Goal: Download file/media

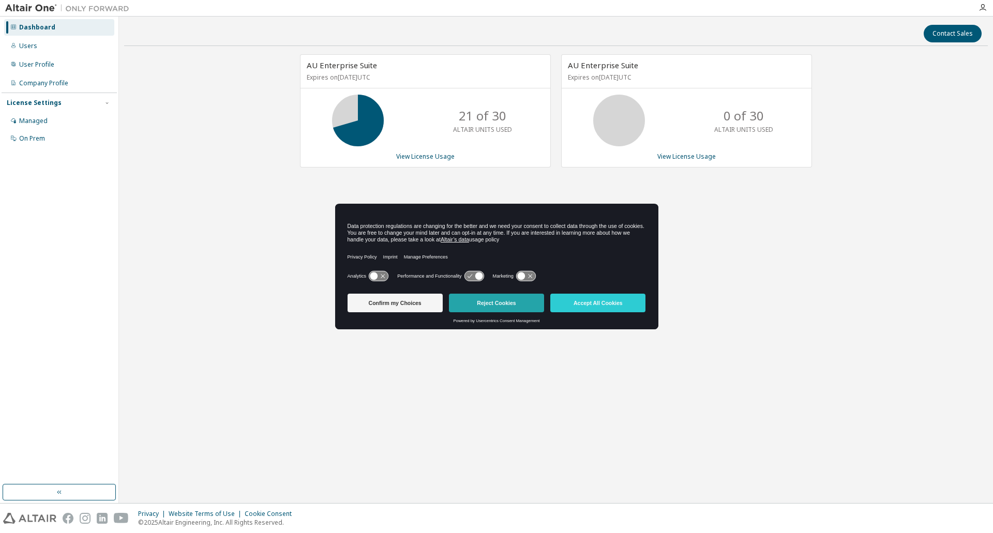
click at [497, 300] on button "Reject Cookies" at bounding box center [496, 303] width 95 height 19
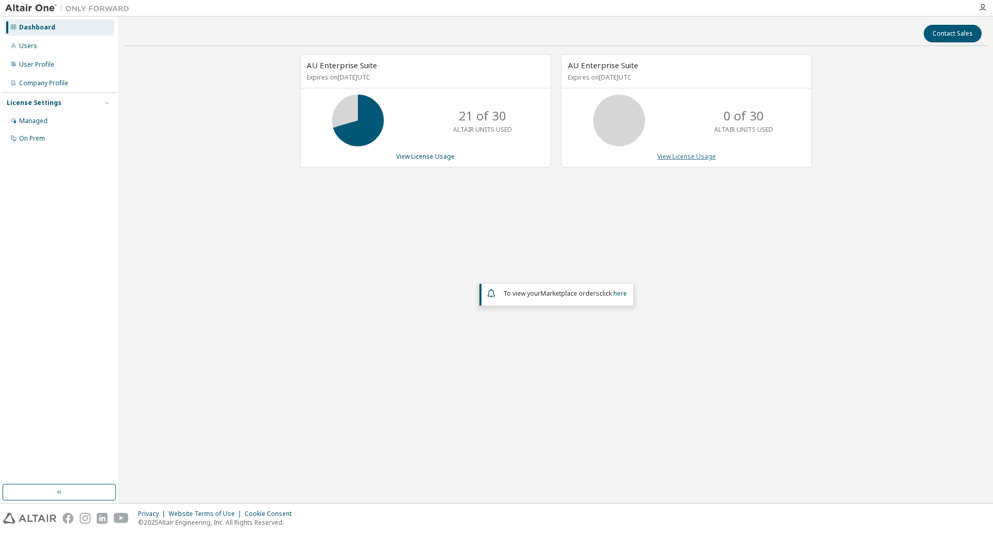
click at [675, 158] on link "View License Usage" at bounding box center [686, 156] width 58 height 9
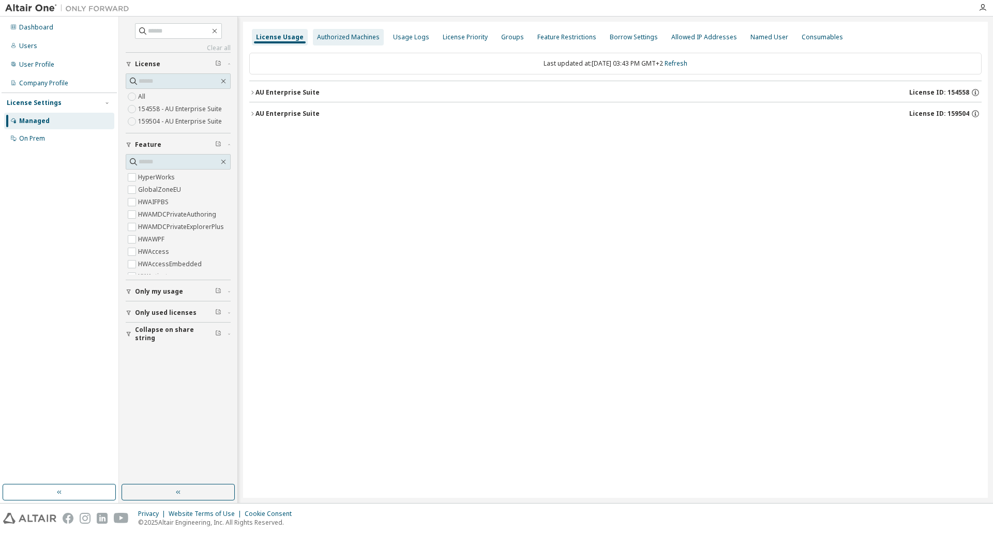
click at [336, 38] on div "Authorized Machines" at bounding box center [348, 37] width 63 height 8
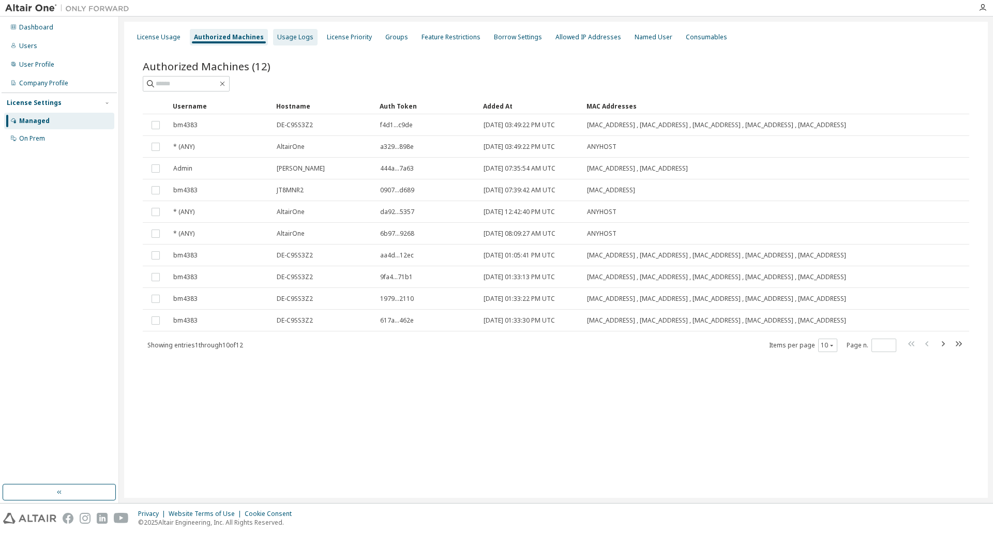
click at [295, 41] on div "Usage Logs" at bounding box center [295, 37] width 44 height 17
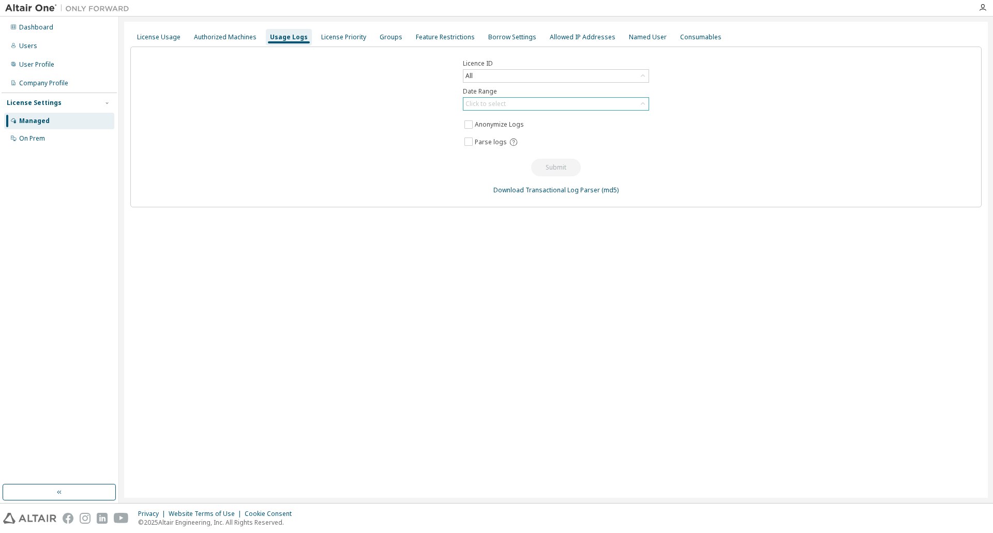
click at [502, 102] on div "Click to select" at bounding box center [485, 104] width 40 height 8
click at [490, 149] on li "Year to date" at bounding box center [555, 146] width 183 height 13
click at [554, 169] on button "Submit" at bounding box center [556, 168] width 50 height 18
click at [345, 36] on div "License Priority" at bounding box center [343, 37] width 45 height 8
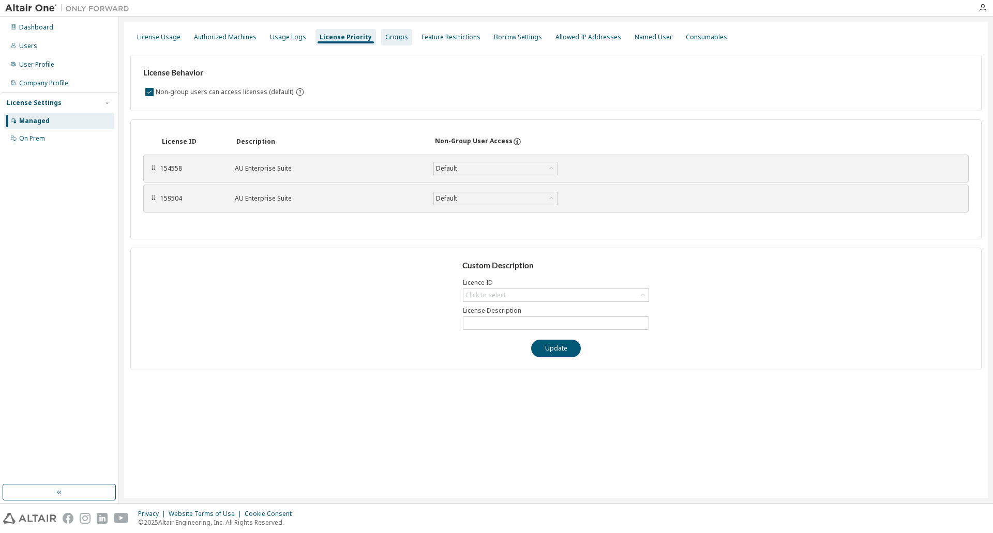
click at [392, 36] on div "Groups" at bounding box center [396, 37] width 23 height 8
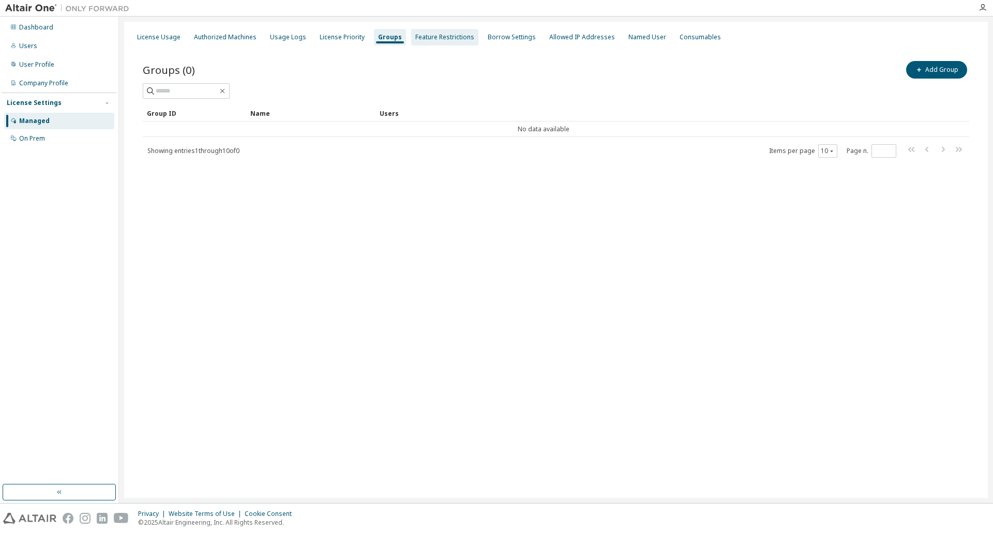
click at [431, 35] on div "Feature Restrictions" at bounding box center [444, 37] width 59 height 8
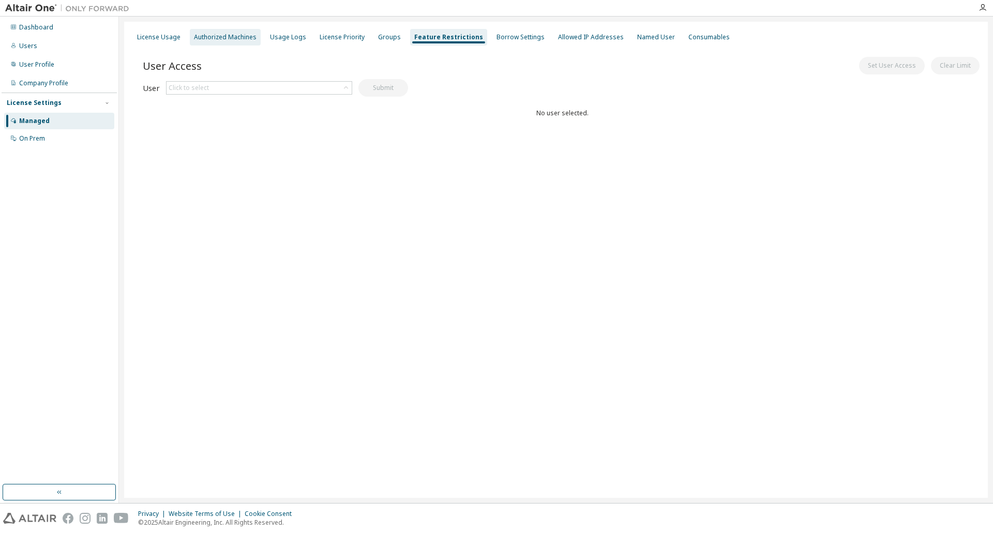
click at [236, 38] on div "Authorized Machines" at bounding box center [225, 37] width 63 height 8
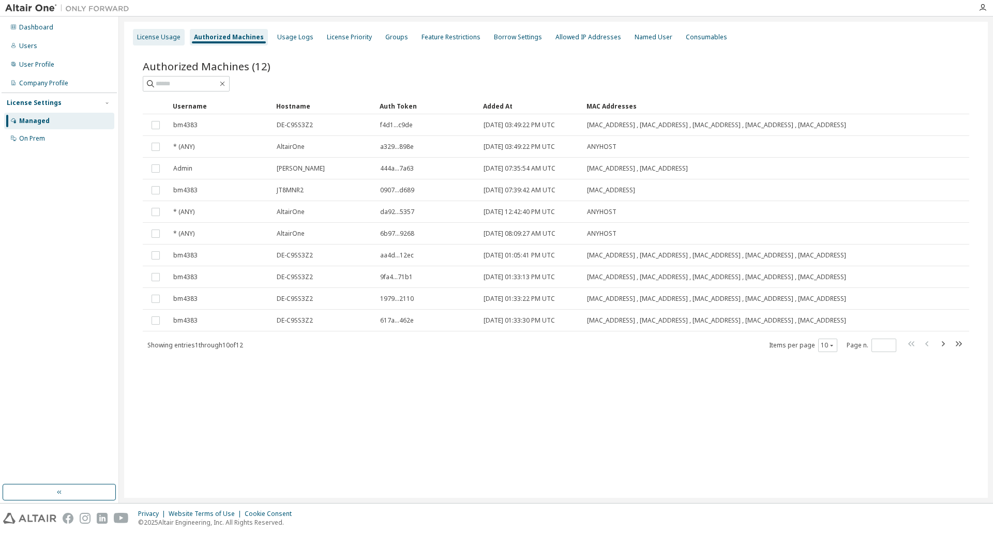
click at [157, 39] on div "License Usage" at bounding box center [158, 37] width 43 height 8
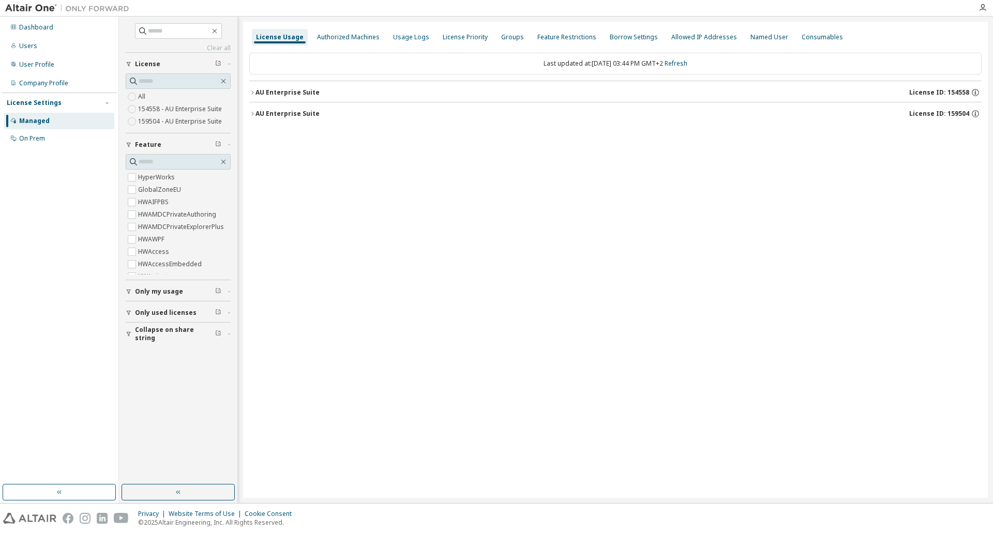
click at [351, 168] on div "License Usage Authorized Machines Usage Logs License Priority Groups Feature Re…" at bounding box center [615, 260] width 745 height 476
click at [549, 152] on div "License Usage Authorized Machines Usage Logs License Priority Groups Feature Re…" at bounding box center [615, 260] width 745 height 476
click at [687, 65] on link "Refresh" at bounding box center [676, 63] width 23 height 9
click at [41, 33] on div "Dashboard" at bounding box center [59, 27] width 110 height 17
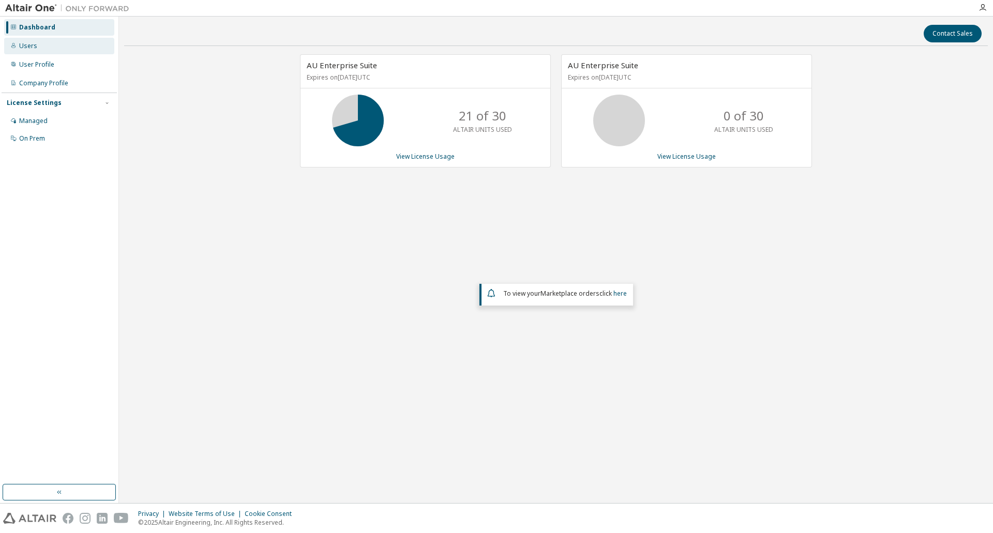
click at [35, 49] on div "Users" at bounding box center [28, 46] width 18 height 8
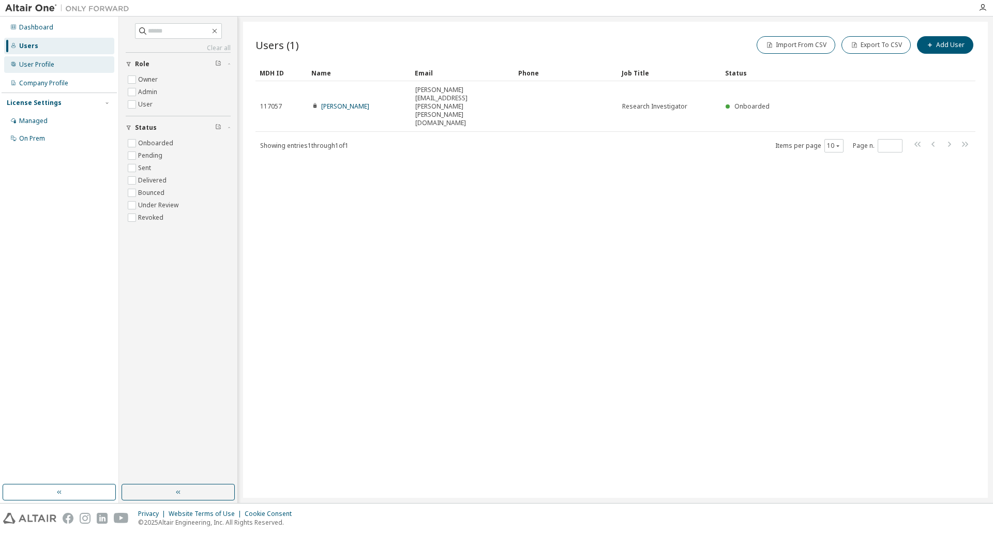
click at [35, 59] on div "User Profile" at bounding box center [59, 64] width 110 height 17
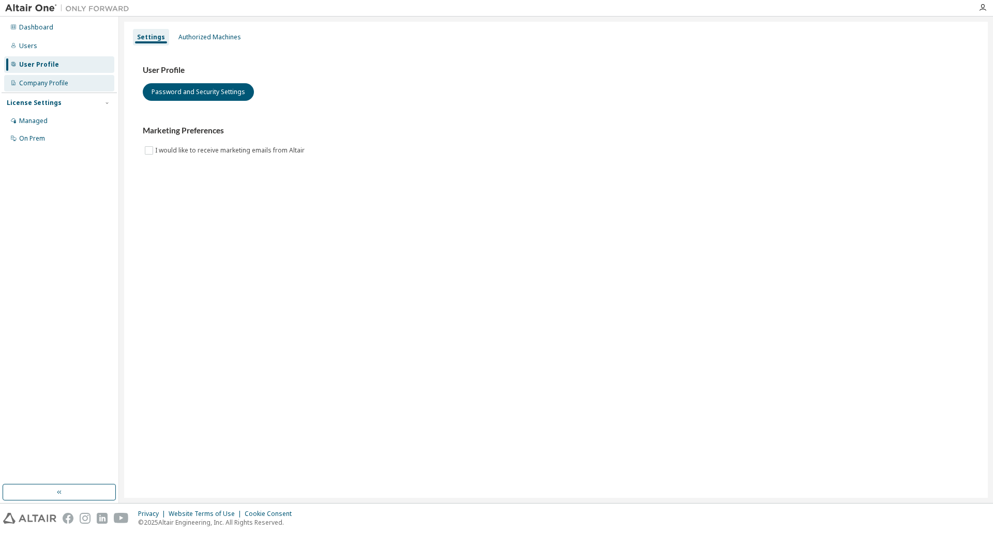
click at [42, 86] on div "Company Profile" at bounding box center [43, 83] width 49 height 8
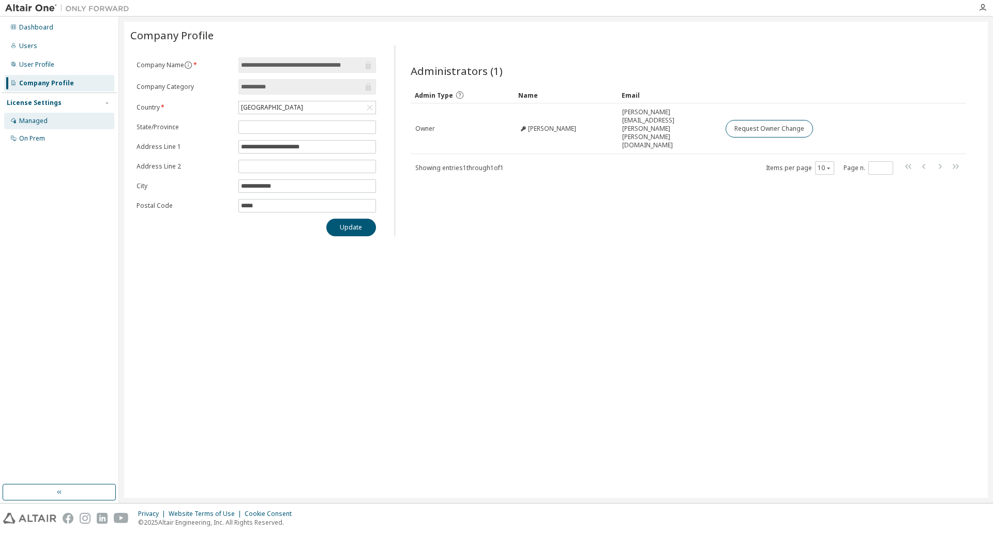
click at [31, 120] on div "Managed" at bounding box center [33, 121] width 28 height 8
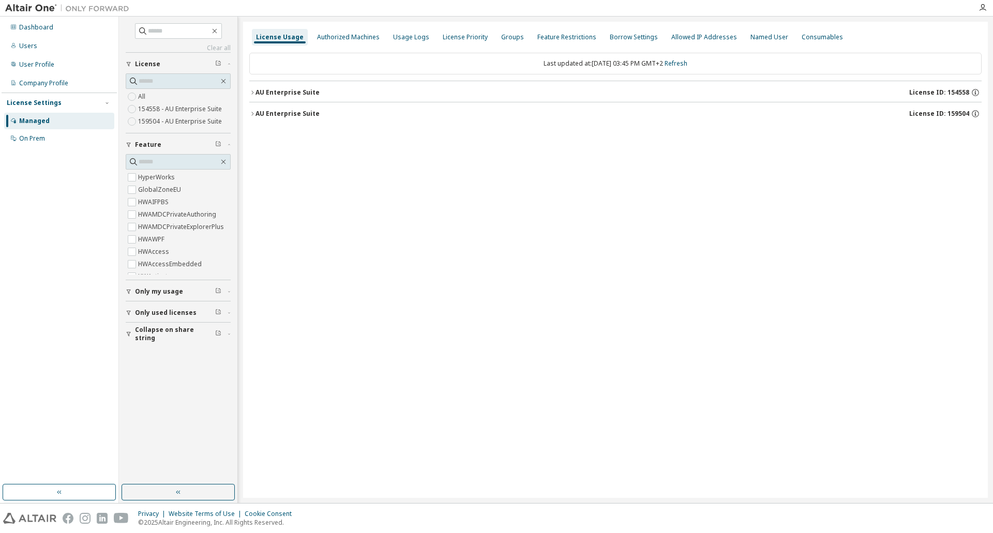
click at [254, 113] on icon "button" at bounding box center [252, 114] width 6 height 6
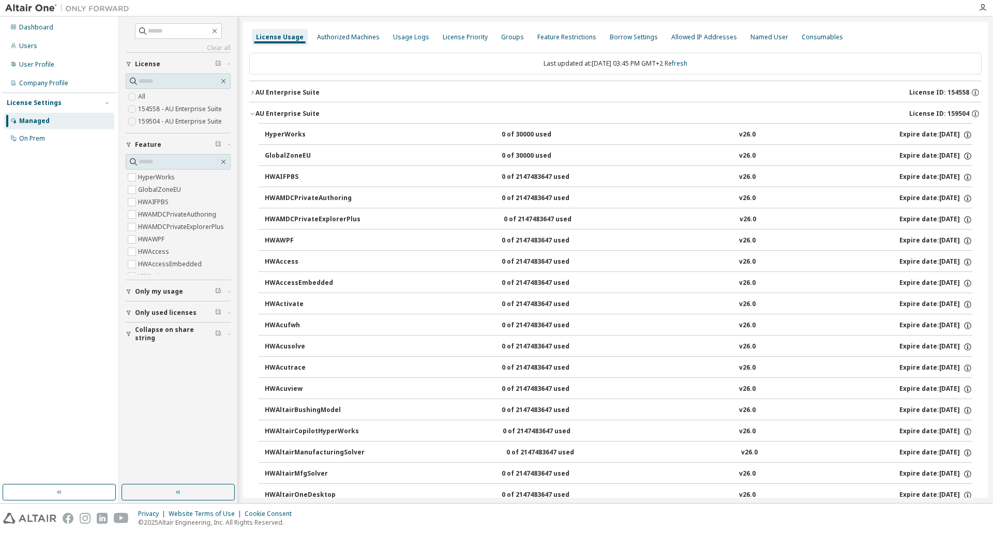
click at [251, 94] on icon "button" at bounding box center [252, 92] width 6 height 6
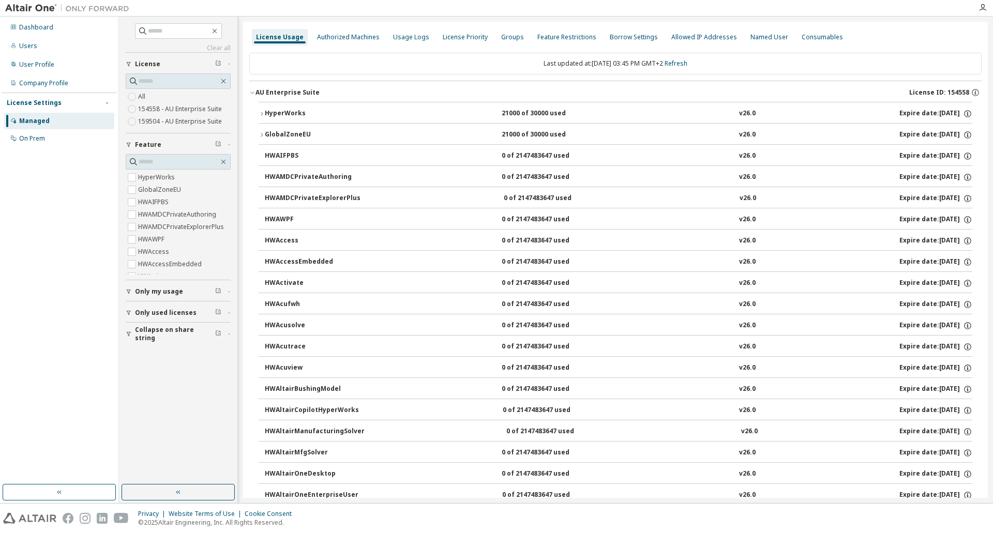
click at [252, 92] on icon "button" at bounding box center [252, 92] width 6 height 6
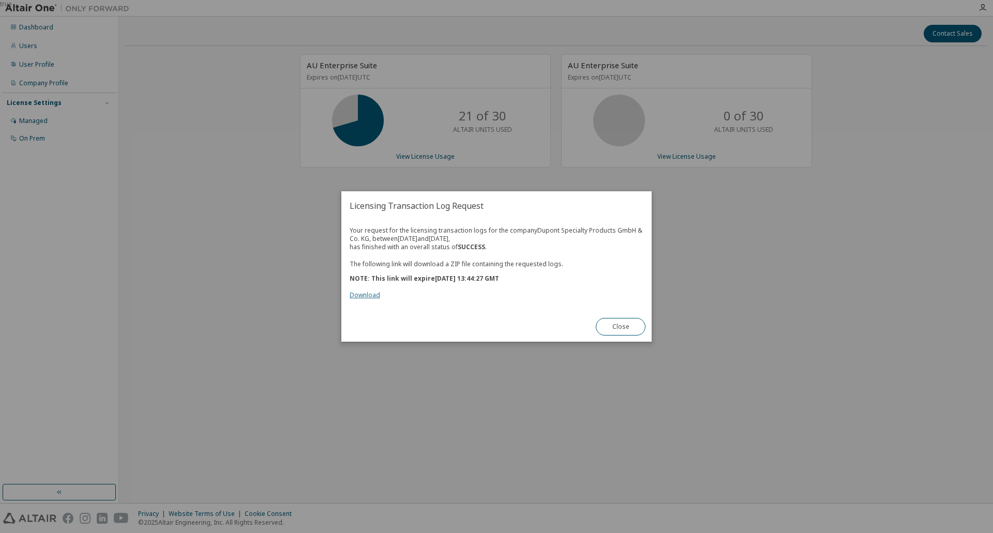
click at [362, 295] on link "Download" at bounding box center [365, 295] width 31 height 9
click at [611, 323] on button "Close" at bounding box center [621, 327] width 50 height 18
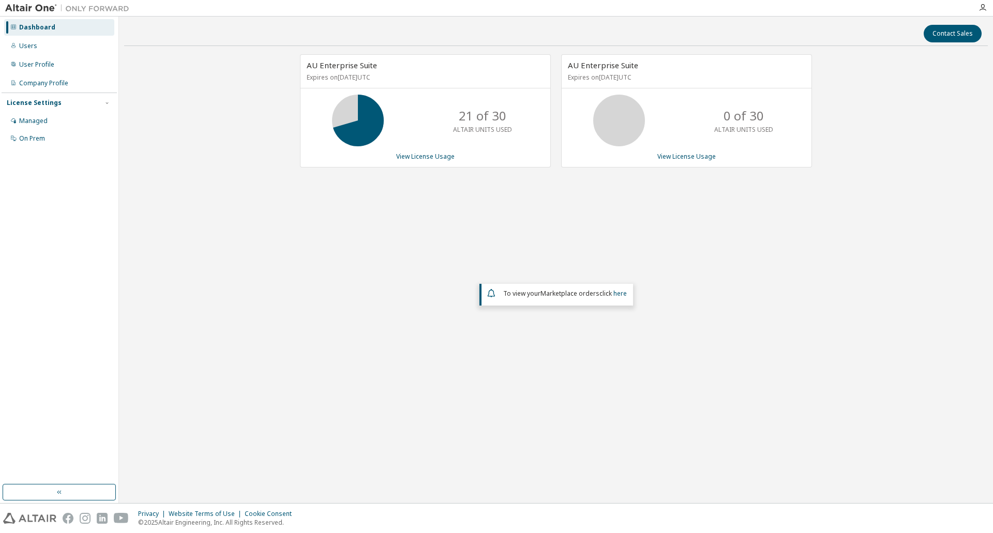
click at [531, 296] on span "To view your Marketplace orders click here" at bounding box center [565, 293] width 124 height 9
click at [490, 295] on icon at bounding box center [491, 293] width 11 height 12
click at [609, 294] on span "To view your Marketplace orders click here" at bounding box center [565, 293] width 124 height 9
click at [621, 293] on link "here" at bounding box center [619, 293] width 13 height 9
